Goal: Learn about a topic

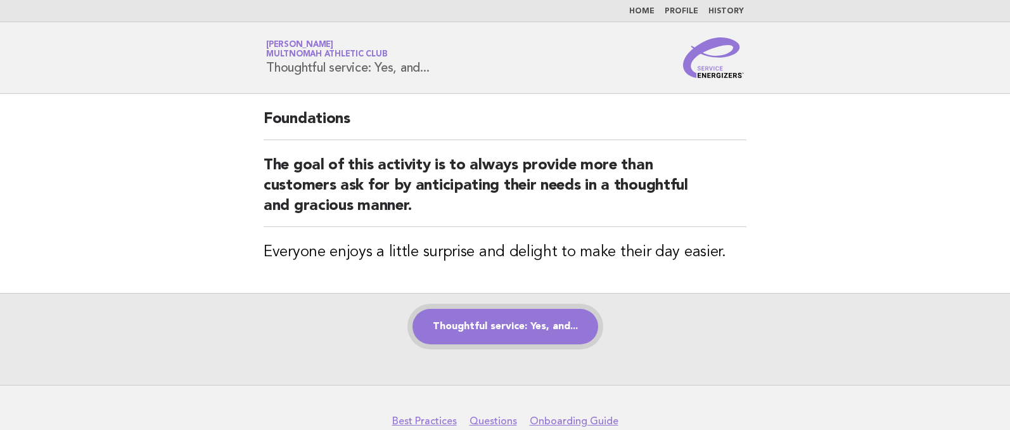
click at [496, 328] on link "Thoughtful service: Yes, and..." at bounding box center [506, 326] width 186 height 35
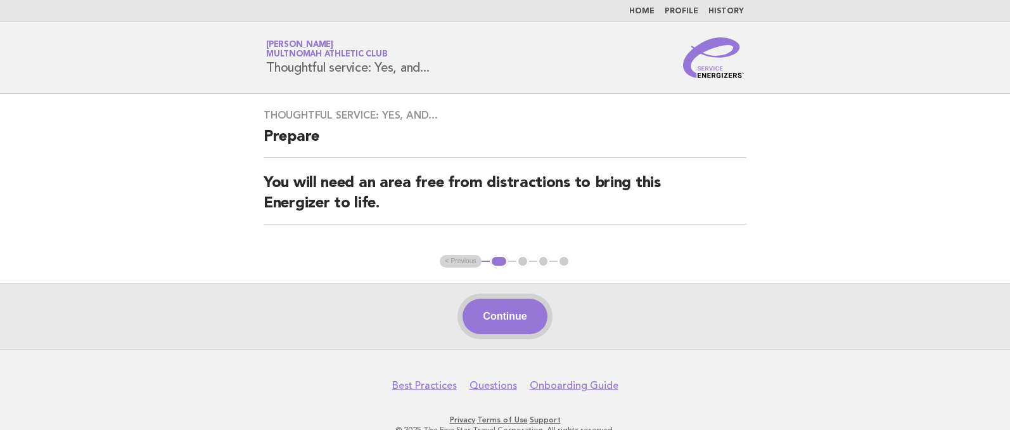
click at [495, 316] on button "Continue" at bounding box center [505, 316] width 84 height 35
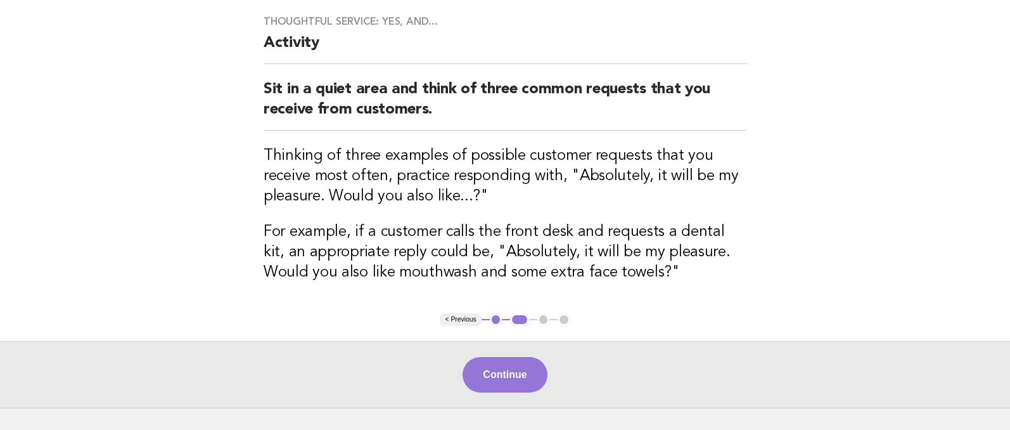
scroll to position [95, 0]
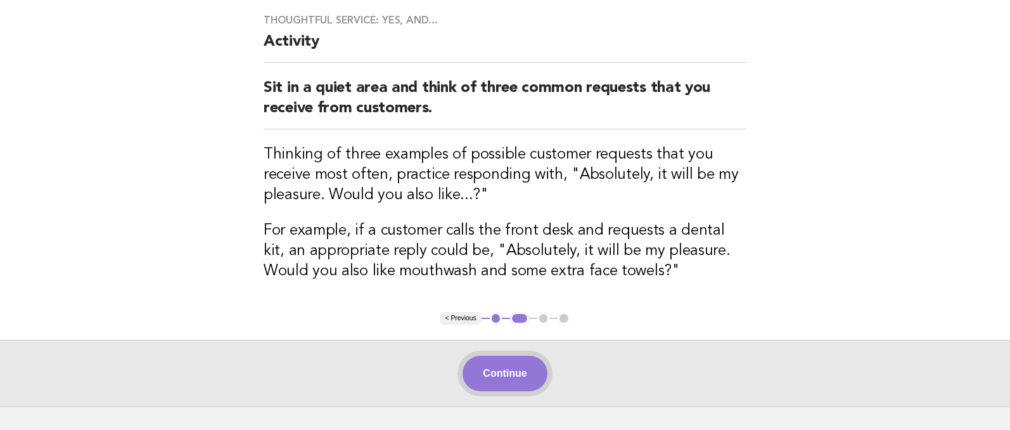
click at [496, 370] on button "Continue" at bounding box center [505, 373] width 84 height 35
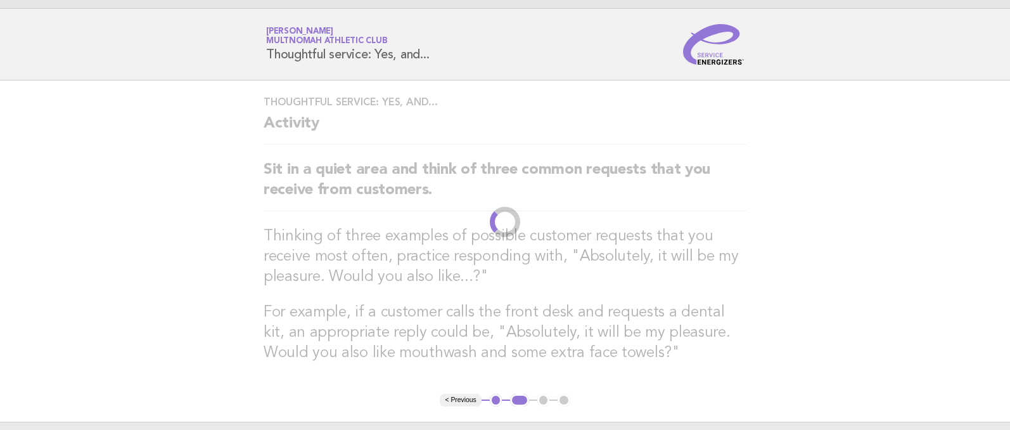
scroll to position [0, 0]
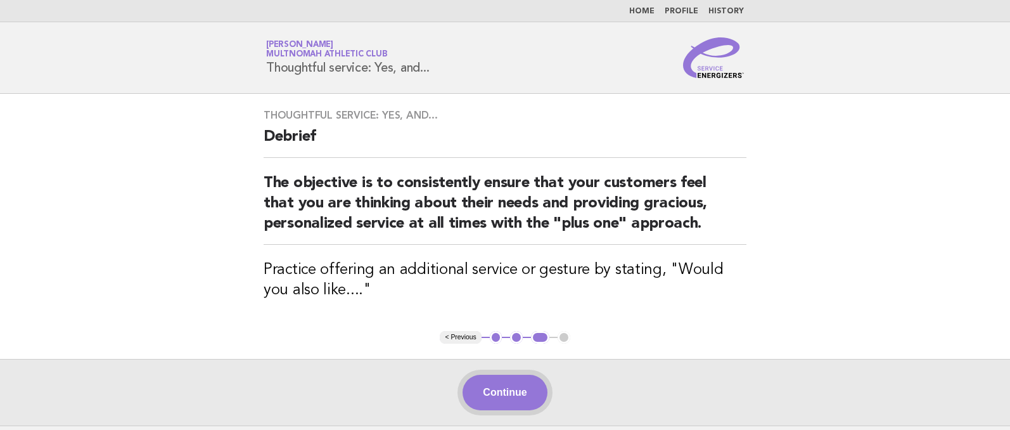
click at [511, 394] on button "Continue" at bounding box center [505, 392] width 84 height 35
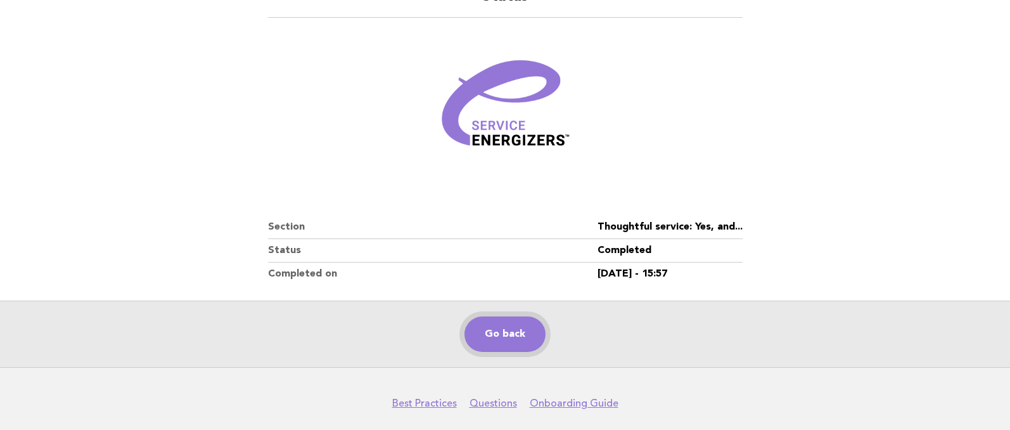
scroll to position [171, 0]
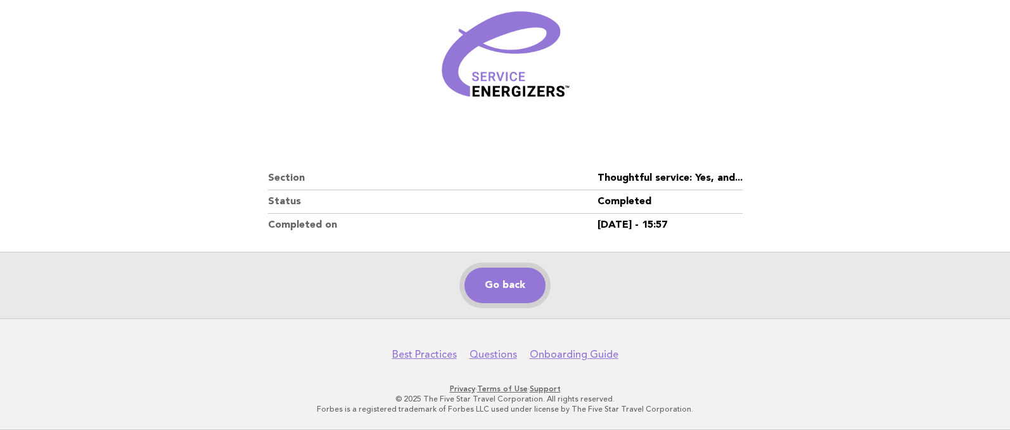
click at [487, 284] on link "Go back" at bounding box center [505, 284] width 81 height 35
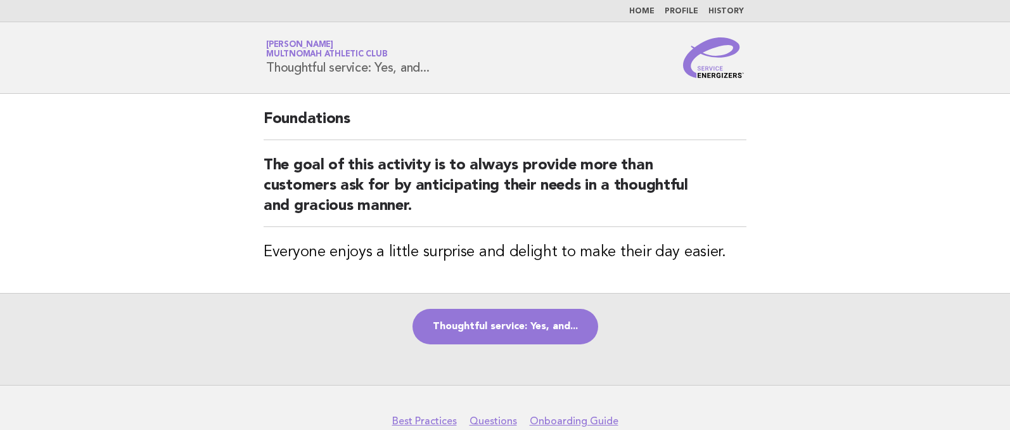
scroll to position [1, 0]
